Goal: Information Seeking & Learning: Learn about a topic

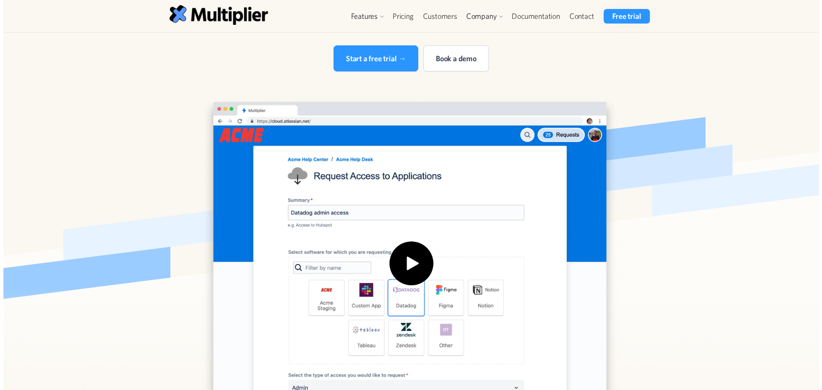
scroll to position [128, 0]
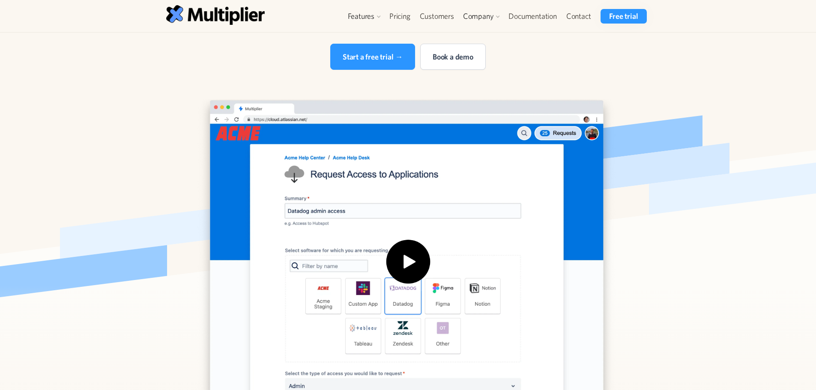
click at [387, 245] on img "open lightbox" at bounding box center [407, 267] width 445 height 360
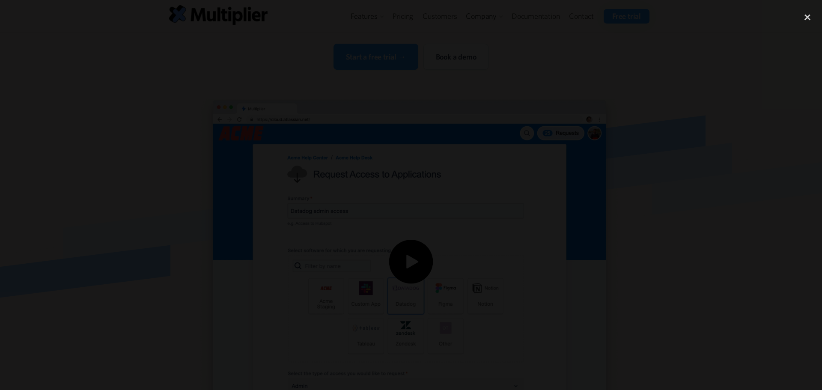
click at [128, 260] on div at bounding box center [411, 195] width 822 height 375
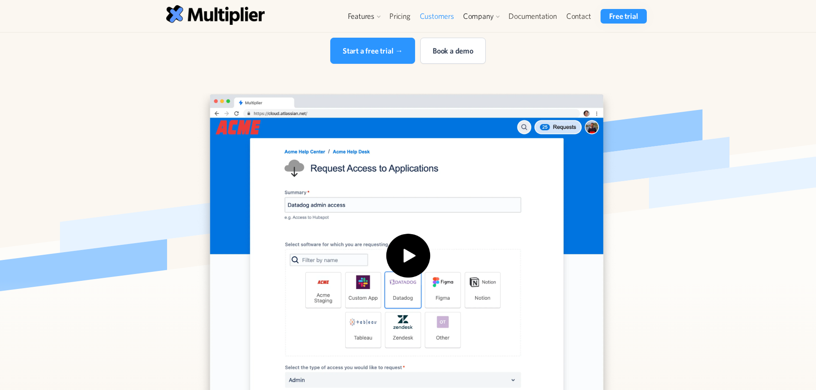
scroll to position [131, 0]
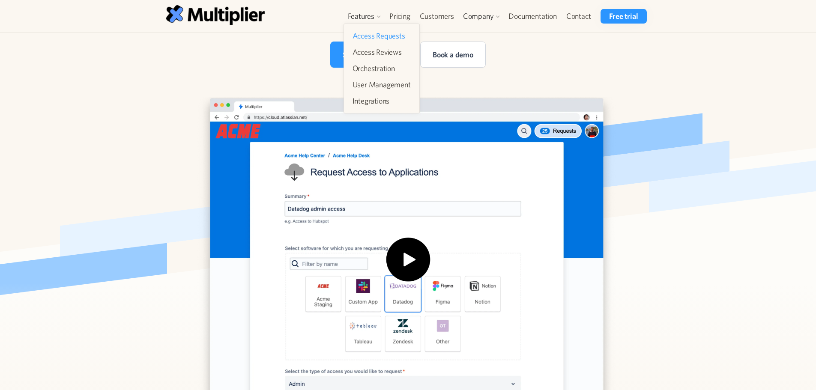
click at [396, 38] on link "Access Requests" at bounding box center [381, 35] width 65 height 15
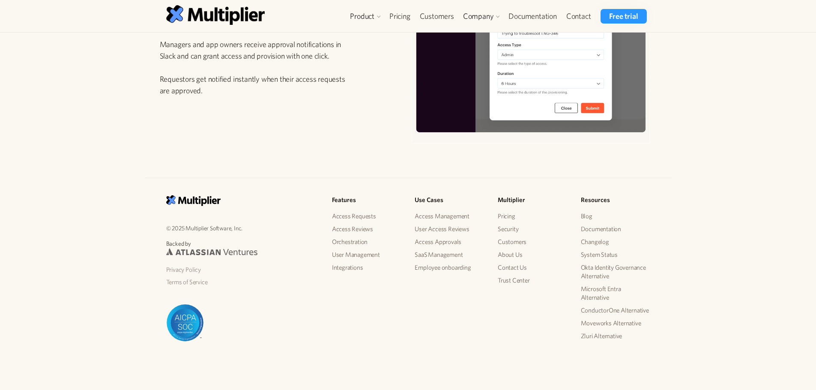
scroll to position [1263, 0]
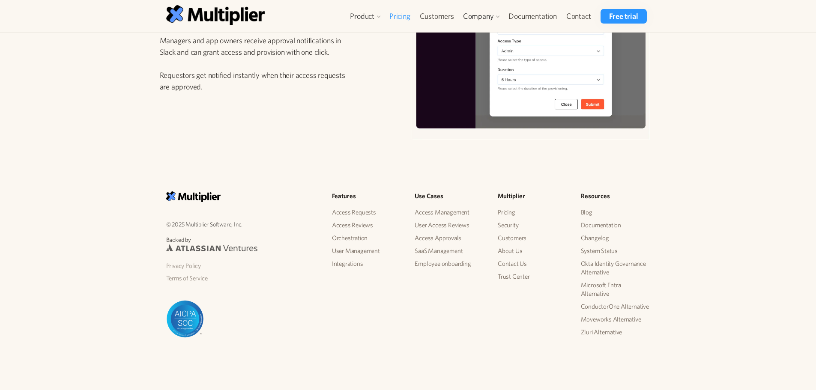
click at [396, 18] on link "Pricing" at bounding box center [399, 16] width 30 height 15
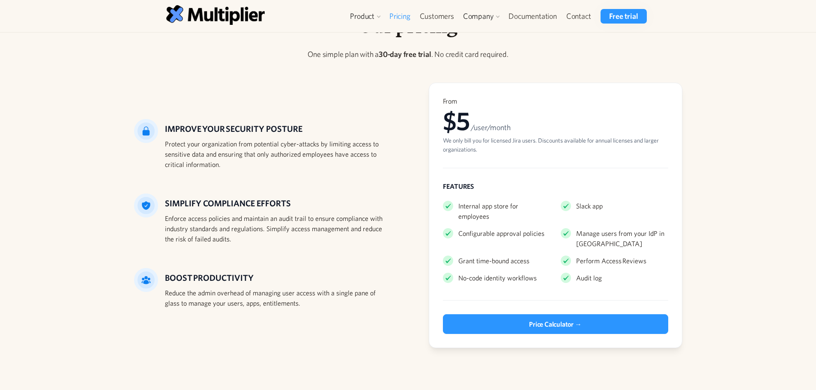
scroll to position [43, 0]
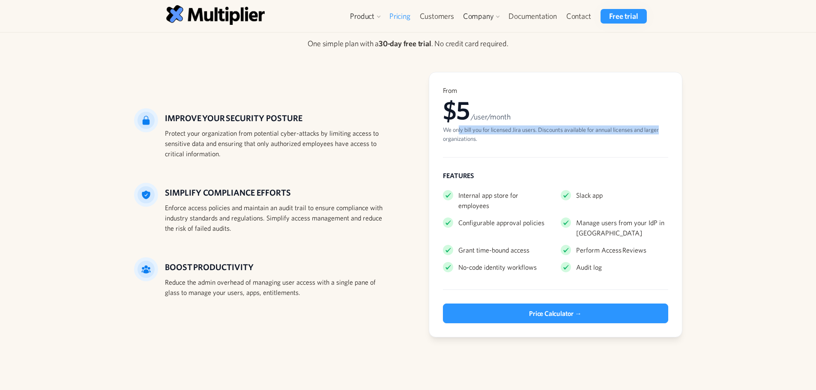
drag, startPoint x: 459, startPoint y: 126, endPoint x: 694, endPoint y: 128, distance: 234.6
click at [689, 127] on div "Our pricing One simple plan with a 30-day free trial . No credit card required.…" at bounding box center [408, 181] width 816 height 382
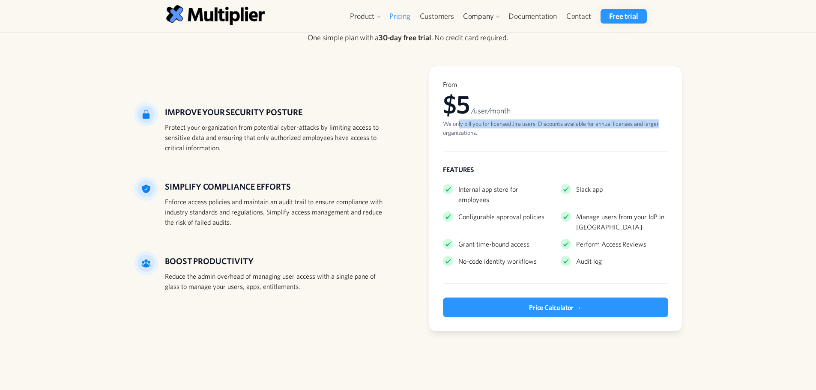
scroll to position [0, 0]
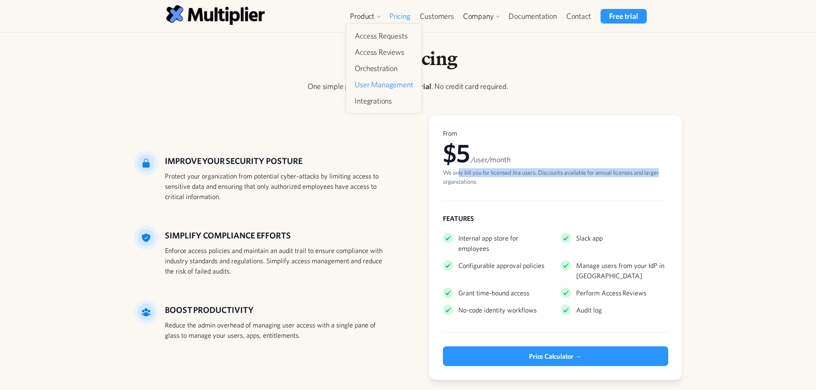
click at [384, 83] on link "User Management" at bounding box center [383, 84] width 65 height 15
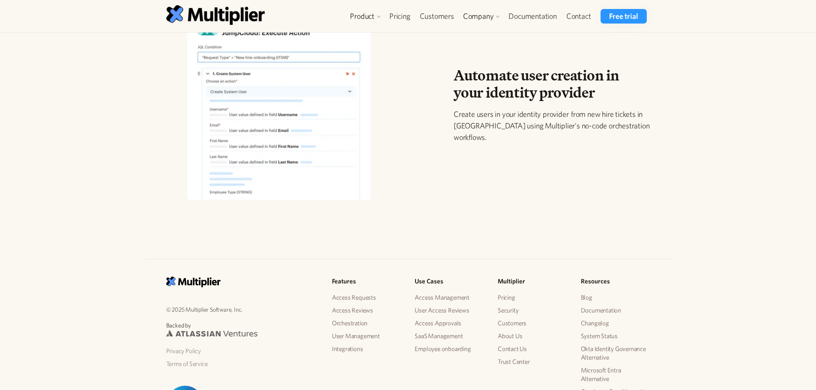
scroll to position [939, 0]
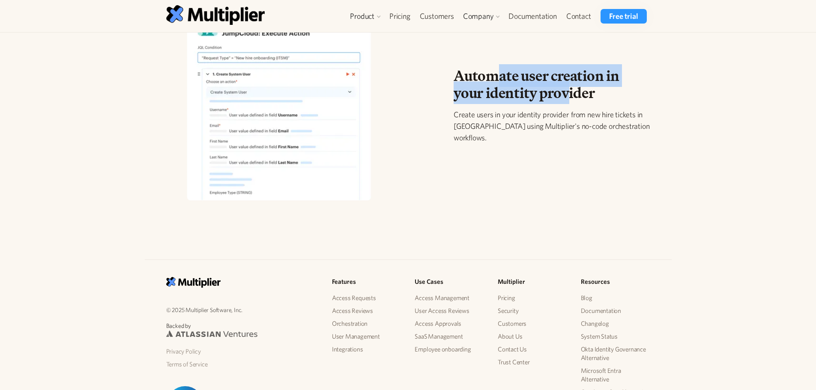
drag, startPoint x: 500, startPoint y: 88, endPoint x: 569, endPoint y: 114, distance: 74.1
click at [571, 102] on h2 "Automate user creation in your identity provider" at bounding box center [551, 84] width 196 height 35
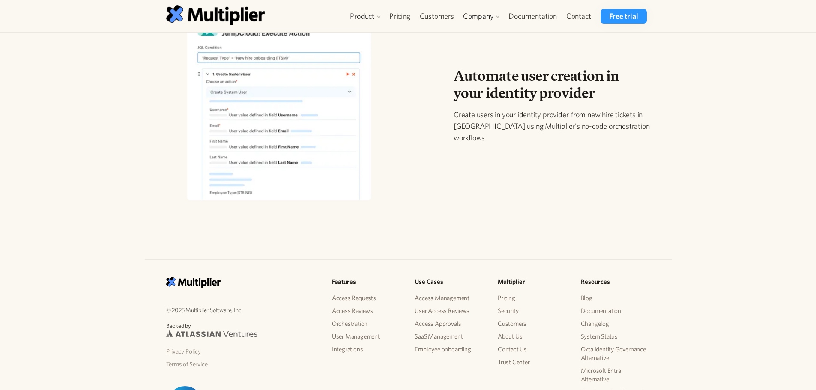
click at [563, 135] on p "Create users in your identity provider from new hire tickets in [GEOGRAPHIC_DAT…" at bounding box center [551, 126] width 196 height 35
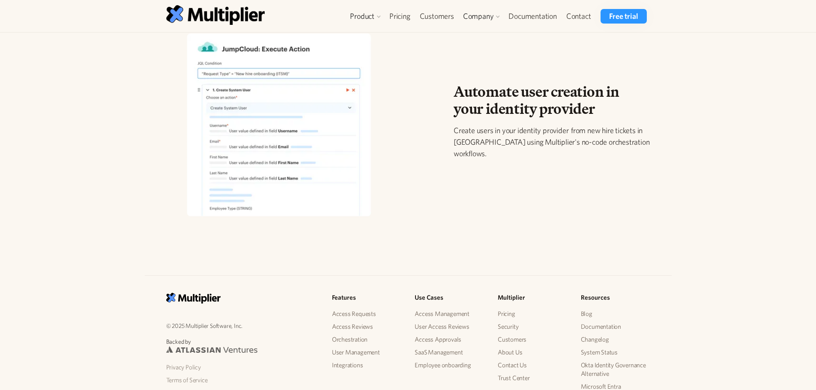
scroll to position [896, 0]
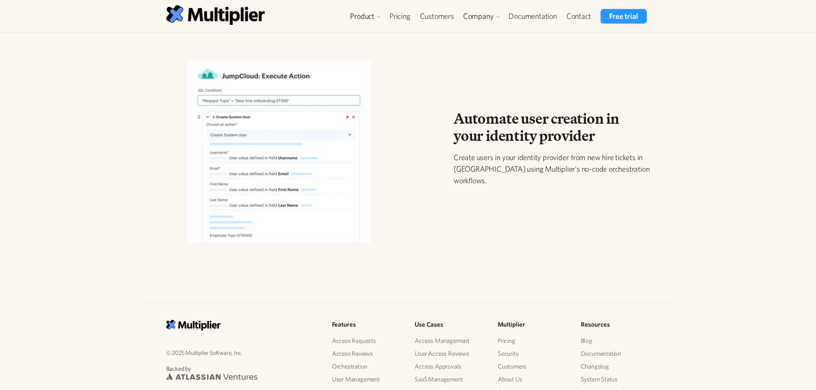
click at [280, 122] on img at bounding box center [279, 151] width 238 height 199
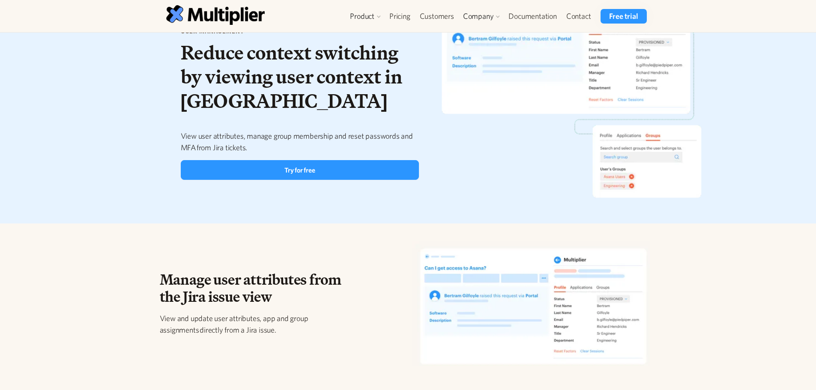
scroll to position [40, 0]
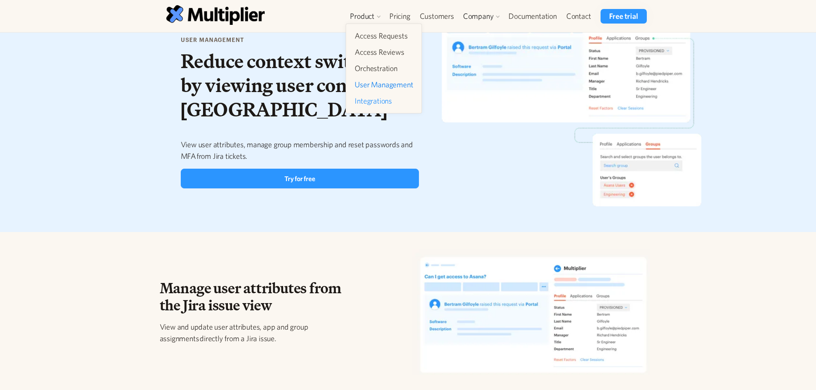
click at [378, 105] on link "Integrations" at bounding box center [383, 100] width 65 height 15
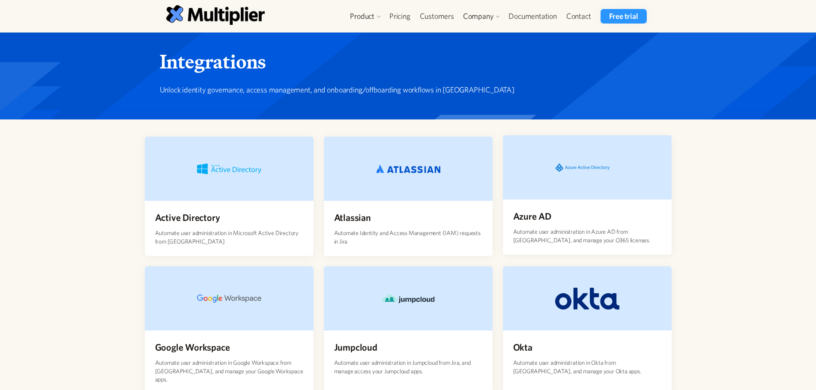
click at [577, 215] on div "Azure AD Automate user administration in Azure AD from Jira, and manage your O3…" at bounding box center [587, 227] width 169 height 55
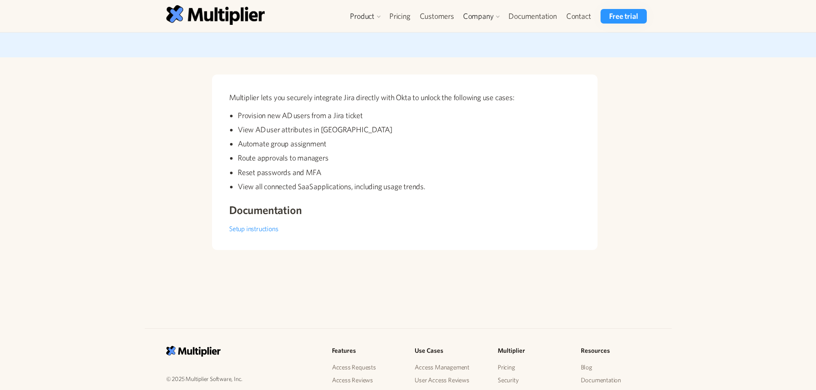
scroll to position [128, 0]
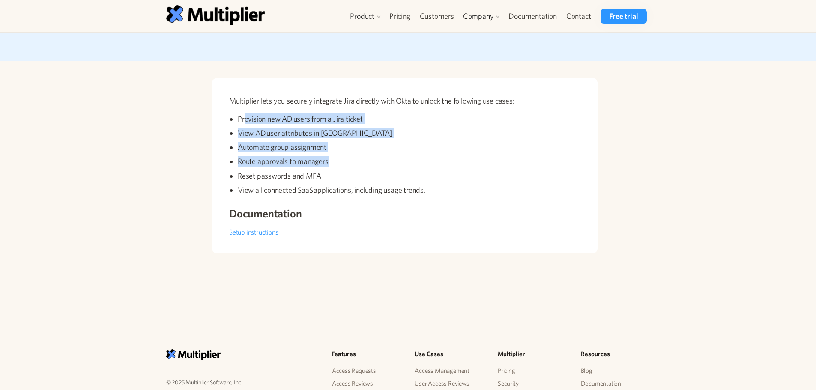
drag, startPoint x: 246, startPoint y: 116, endPoint x: 363, endPoint y: 164, distance: 126.6
click at [351, 156] on ul "Provision new AD users from a Jira ticket View AD user attributes in Jira Autom…" at bounding box center [404, 155] width 351 height 85
click at [398, 165] on li "Route approvals to managers" at bounding box center [409, 161] width 342 height 11
